Goal: Transaction & Acquisition: Download file/media

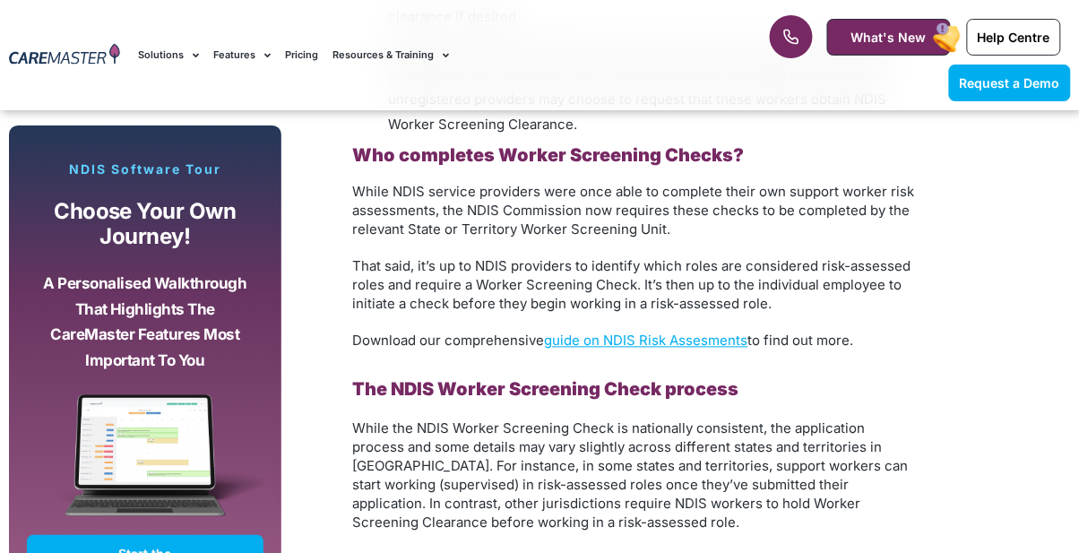
scroll to position [2150, 0]
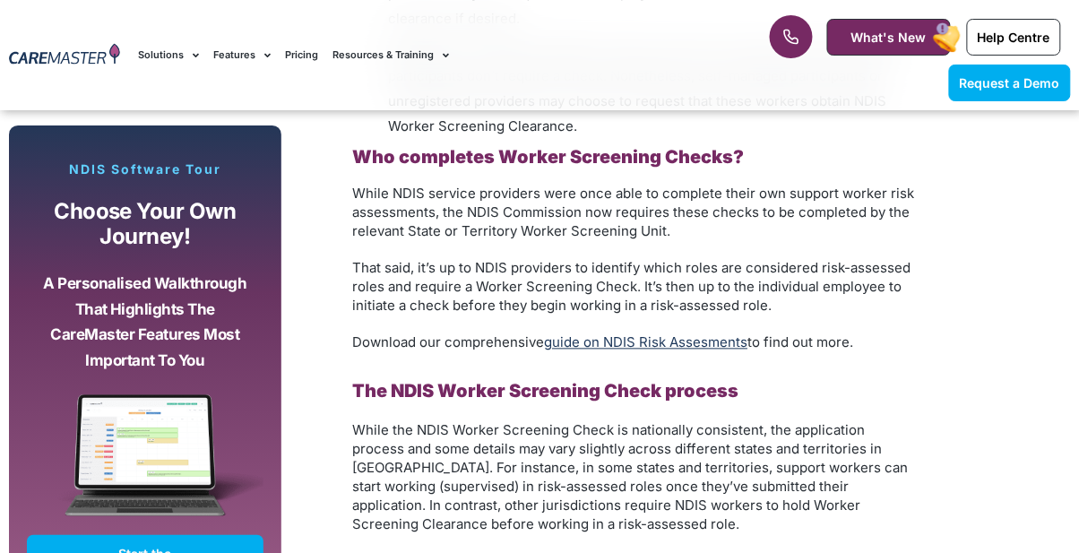
click at [640, 341] on link "guide on NDIS Risk Assesments" at bounding box center [645, 342] width 203 height 17
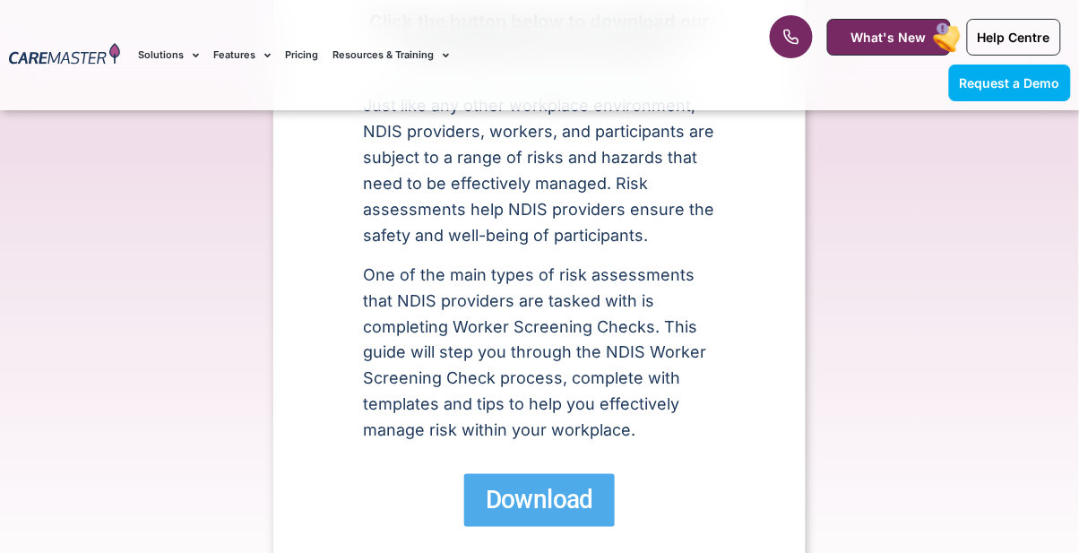
scroll to position [416, 0]
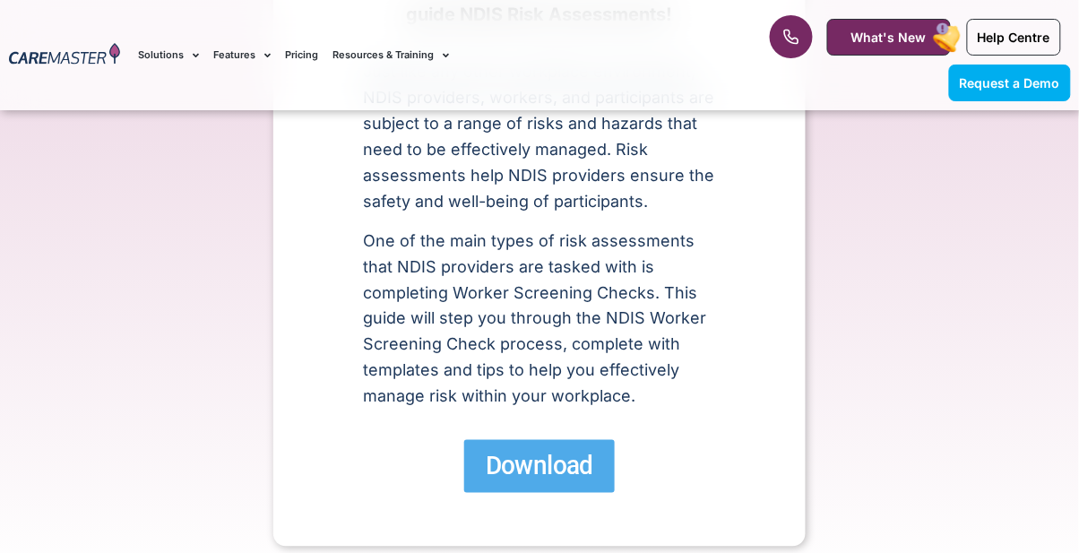
click at [552, 465] on span "Download" at bounding box center [540, 466] width 108 height 31
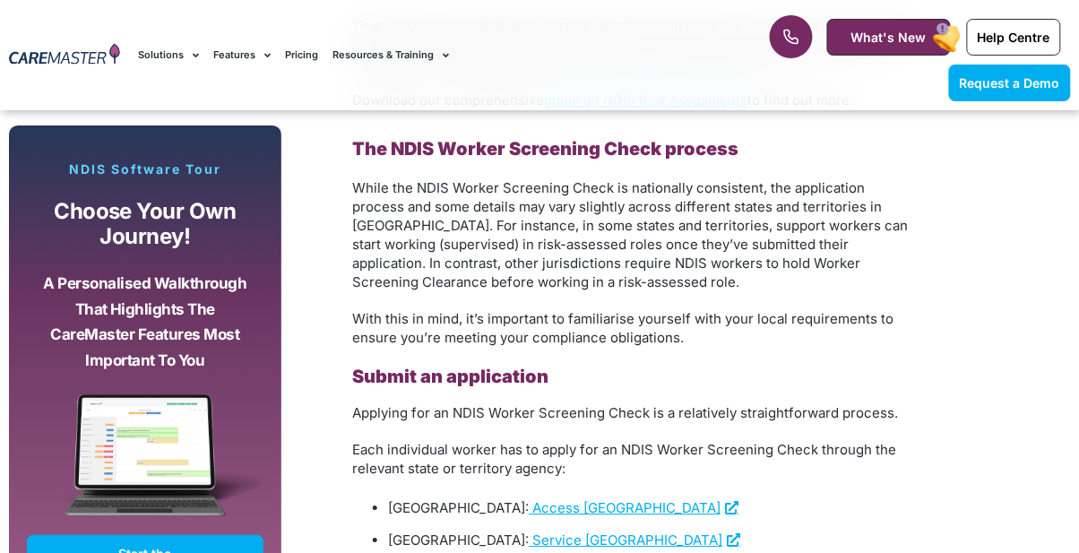
scroll to position [2395, 0]
